Goal: Information Seeking & Learning: Understand process/instructions

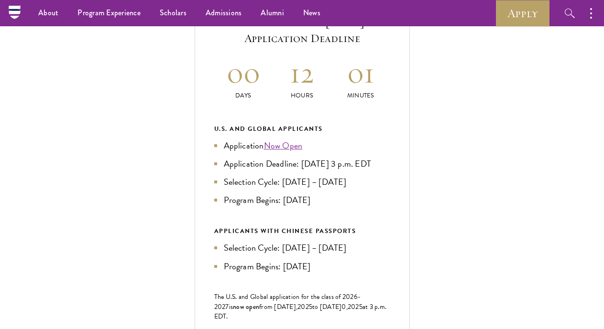
scroll to position [335, 0]
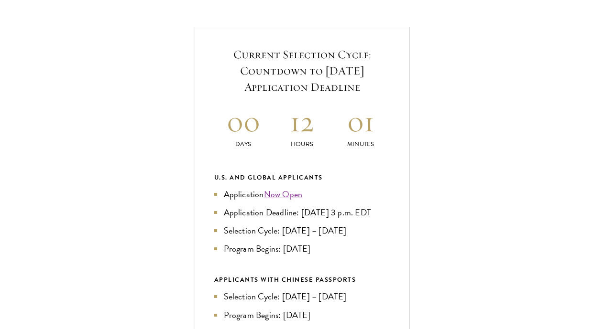
scroll to position [335, 0]
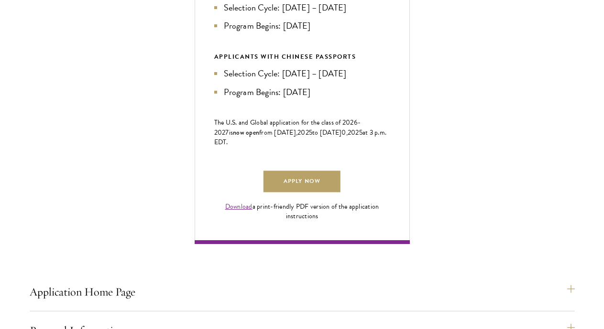
scroll to position [573, 0]
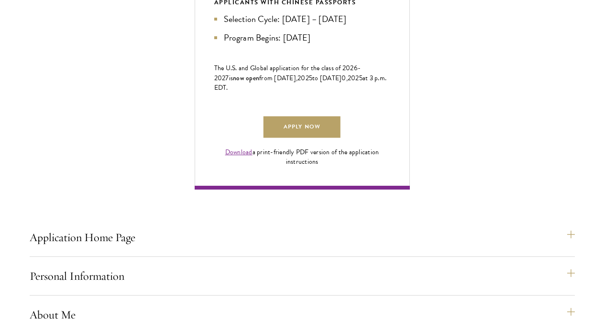
scroll to position [717, 0]
